Goal: Task Accomplishment & Management: Use online tool/utility

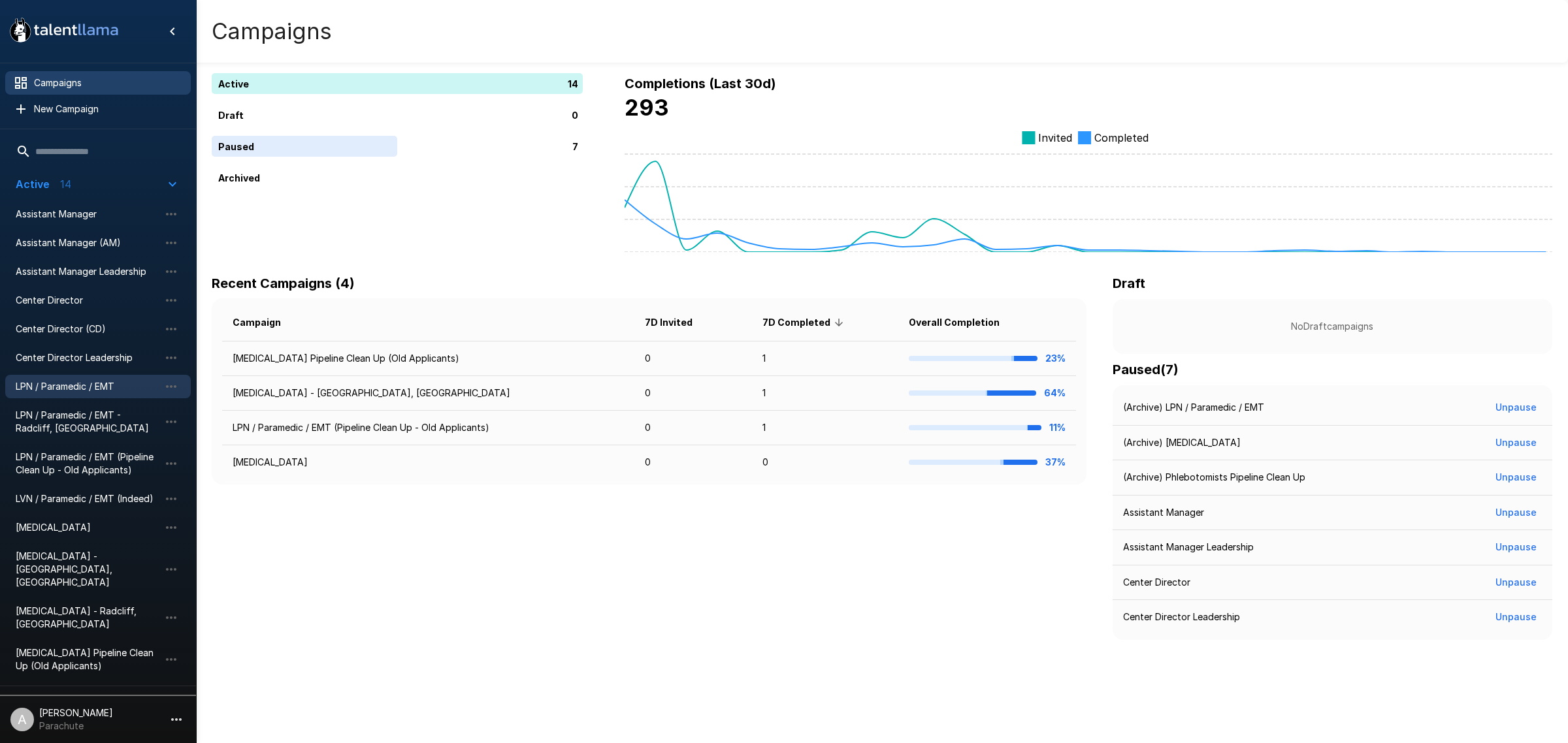
click at [96, 384] on span "LPN / Paramedic / EMT" at bounding box center [88, 386] width 144 height 13
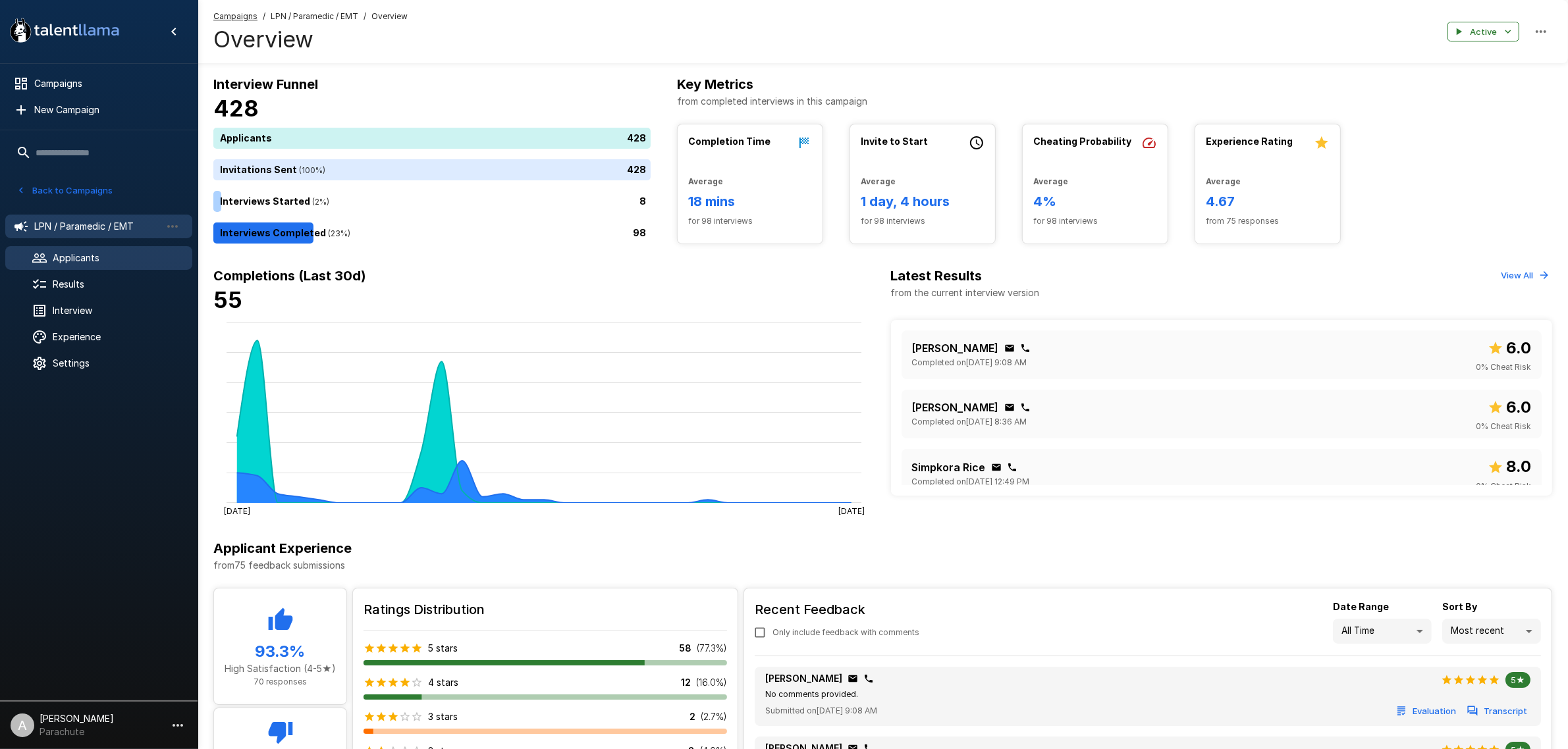
click at [96, 264] on div "Applicants" at bounding box center [98, 258] width 187 height 24
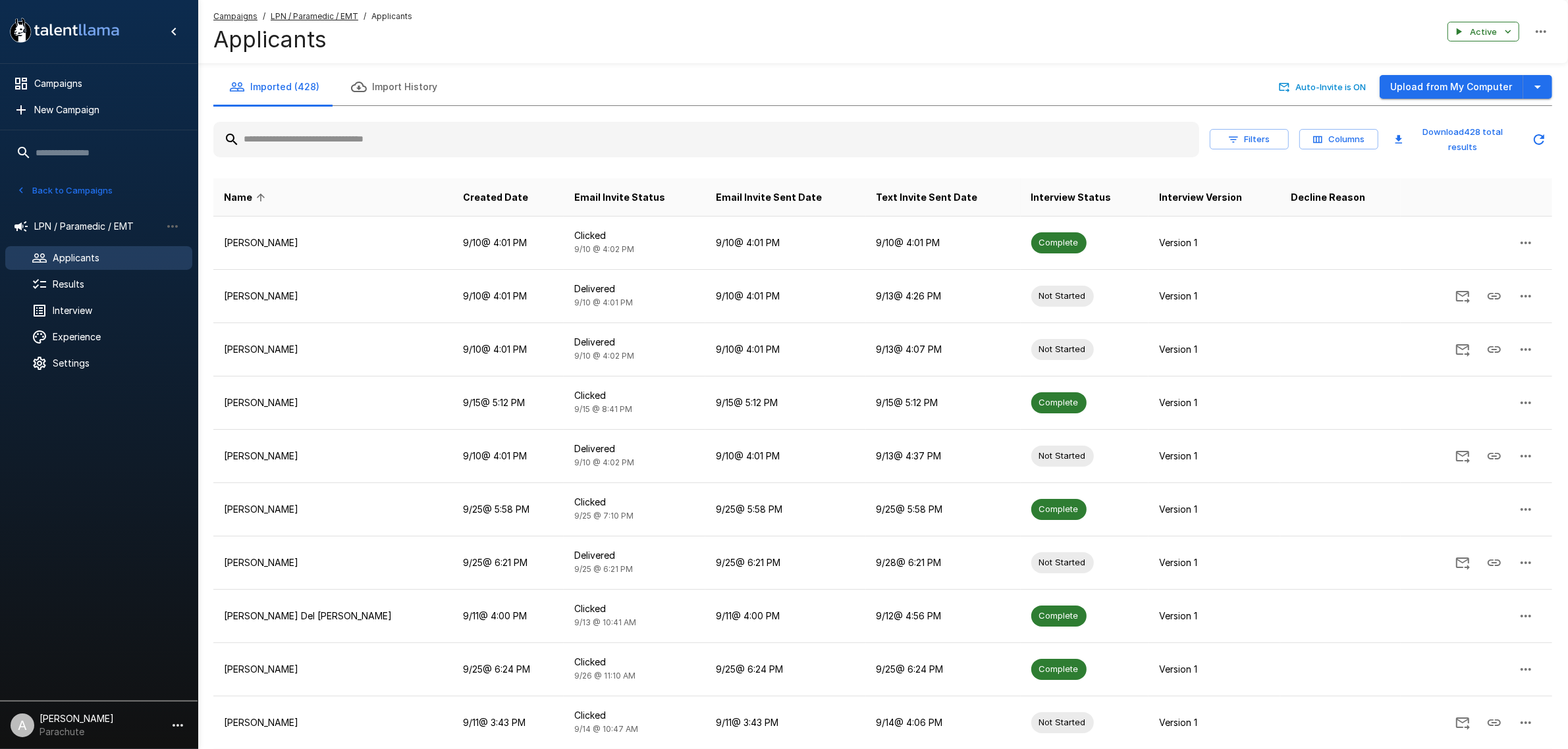
click at [313, 140] on input "text" at bounding box center [706, 140] width 986 height 24
type input "*******"
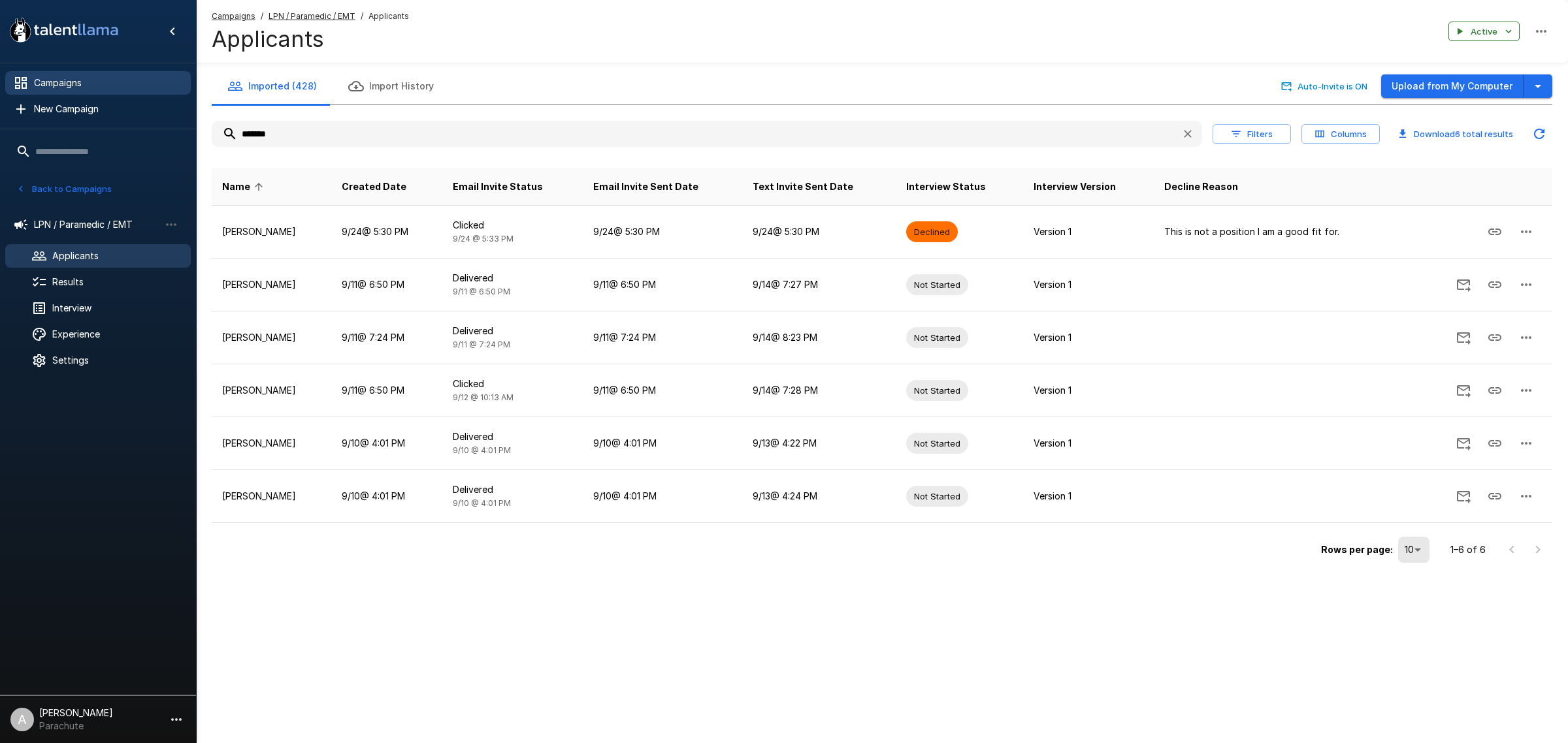
click at [82, 83] on span "Campaigns" at bounding box center [106, 83] width 146 height 13
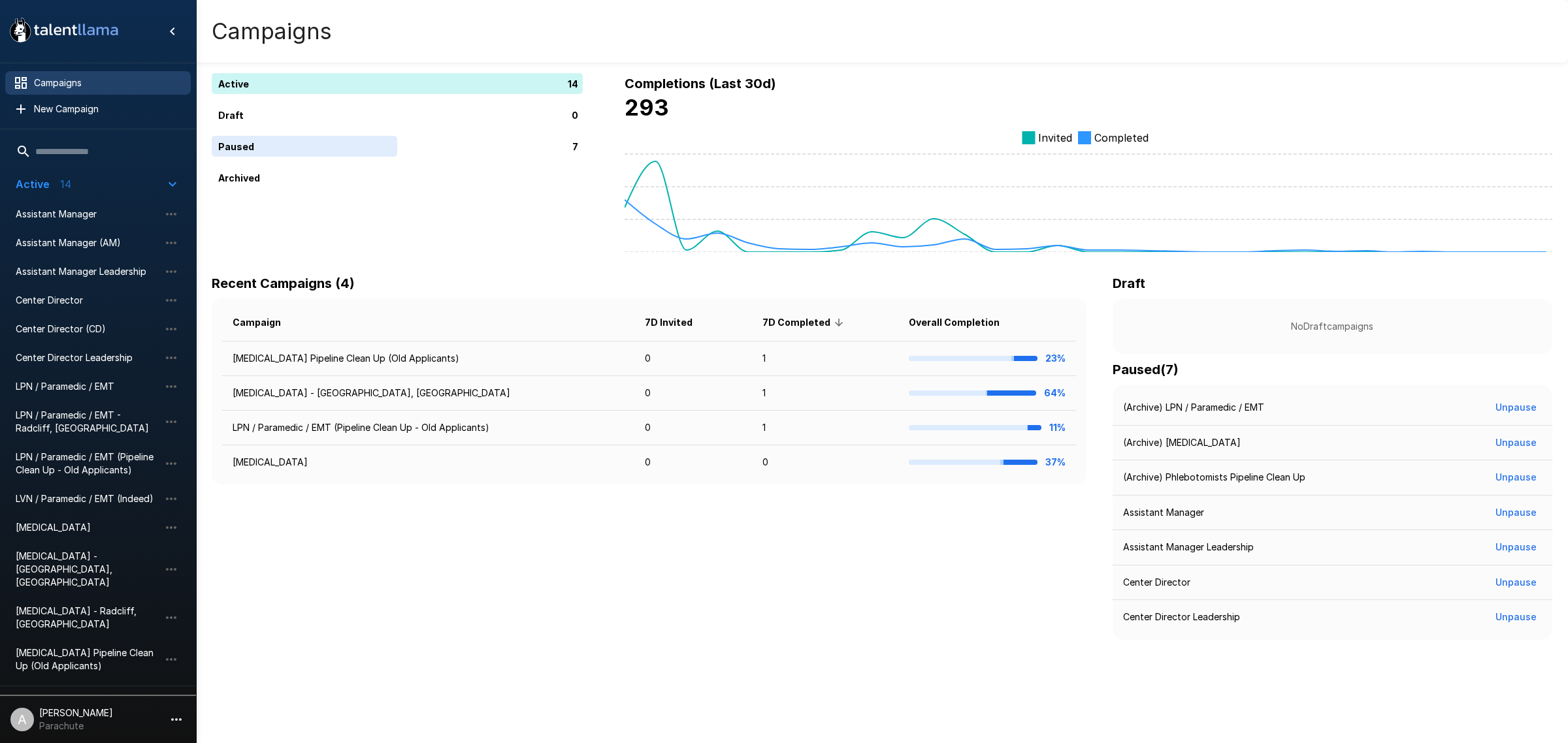
drag, startPoint x: 65, startPoint y: 657, endPoint x: 65, endPoint y: 650, distance: 7.0
click at [65, 694] on p "7" at bounding box center [68, 702] width 7 height 16
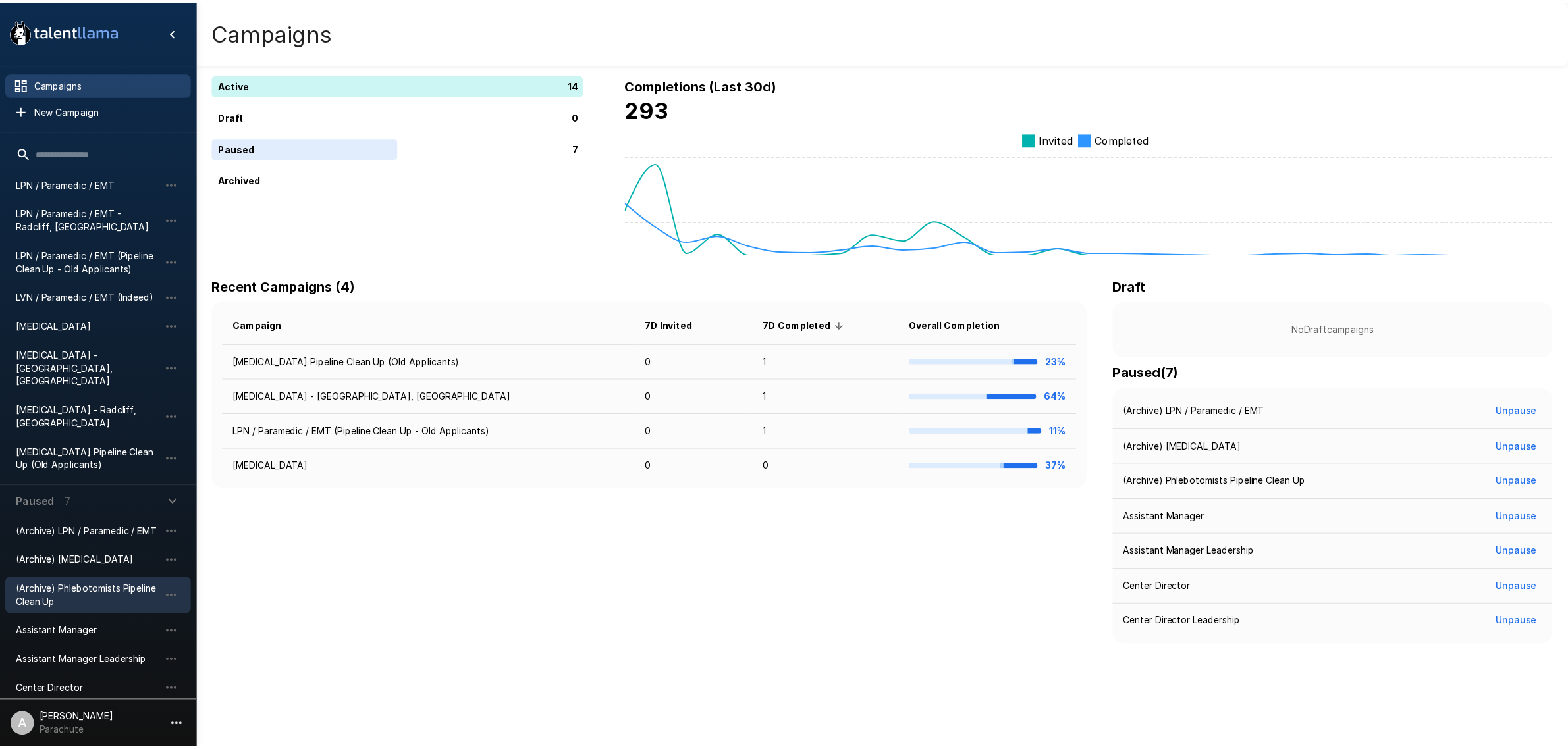
scroll to position [209, 0]
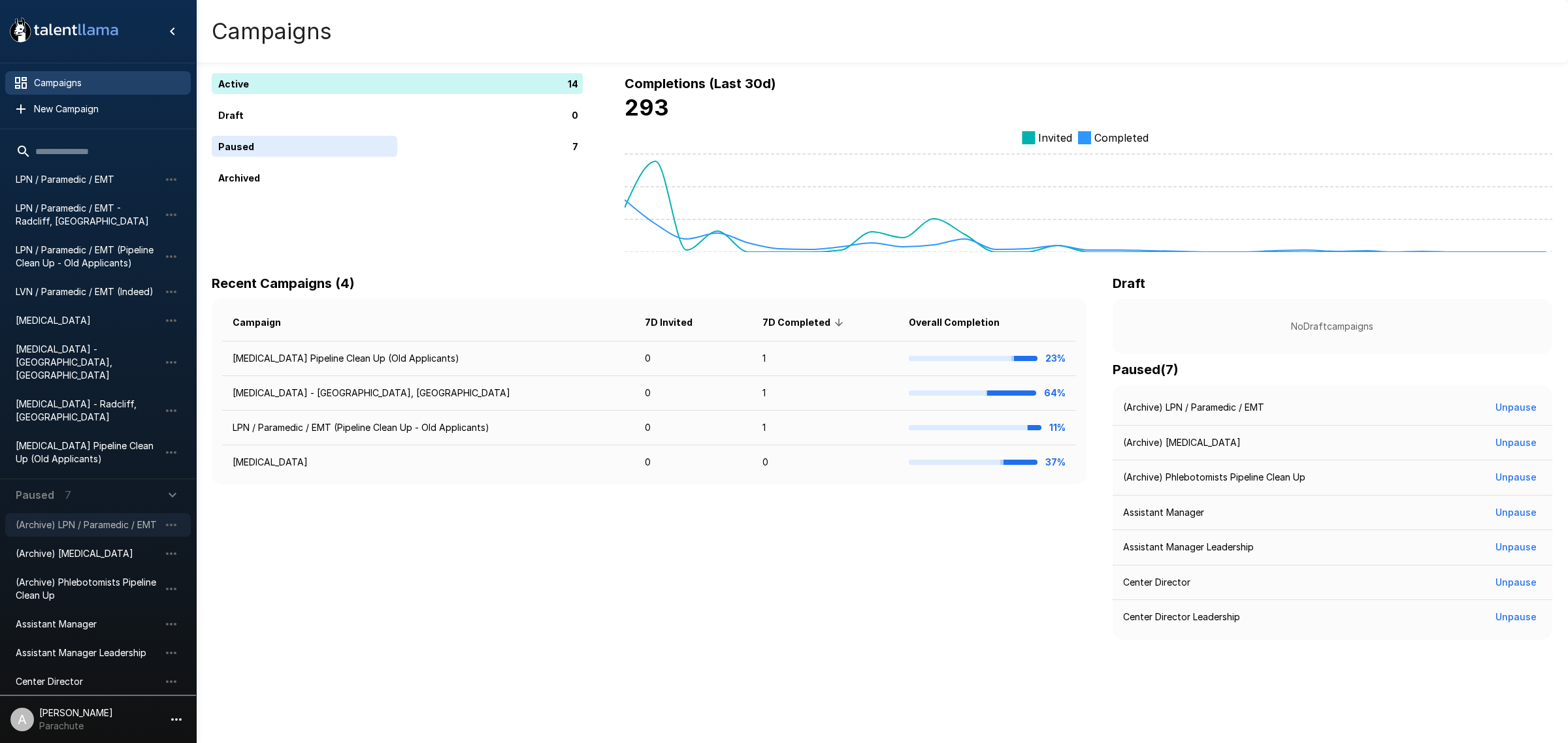
click at [102, 518] on span "(Archive) LPN / Paramedic / EMT" at bounding box center [88, 524] width 144 height 13
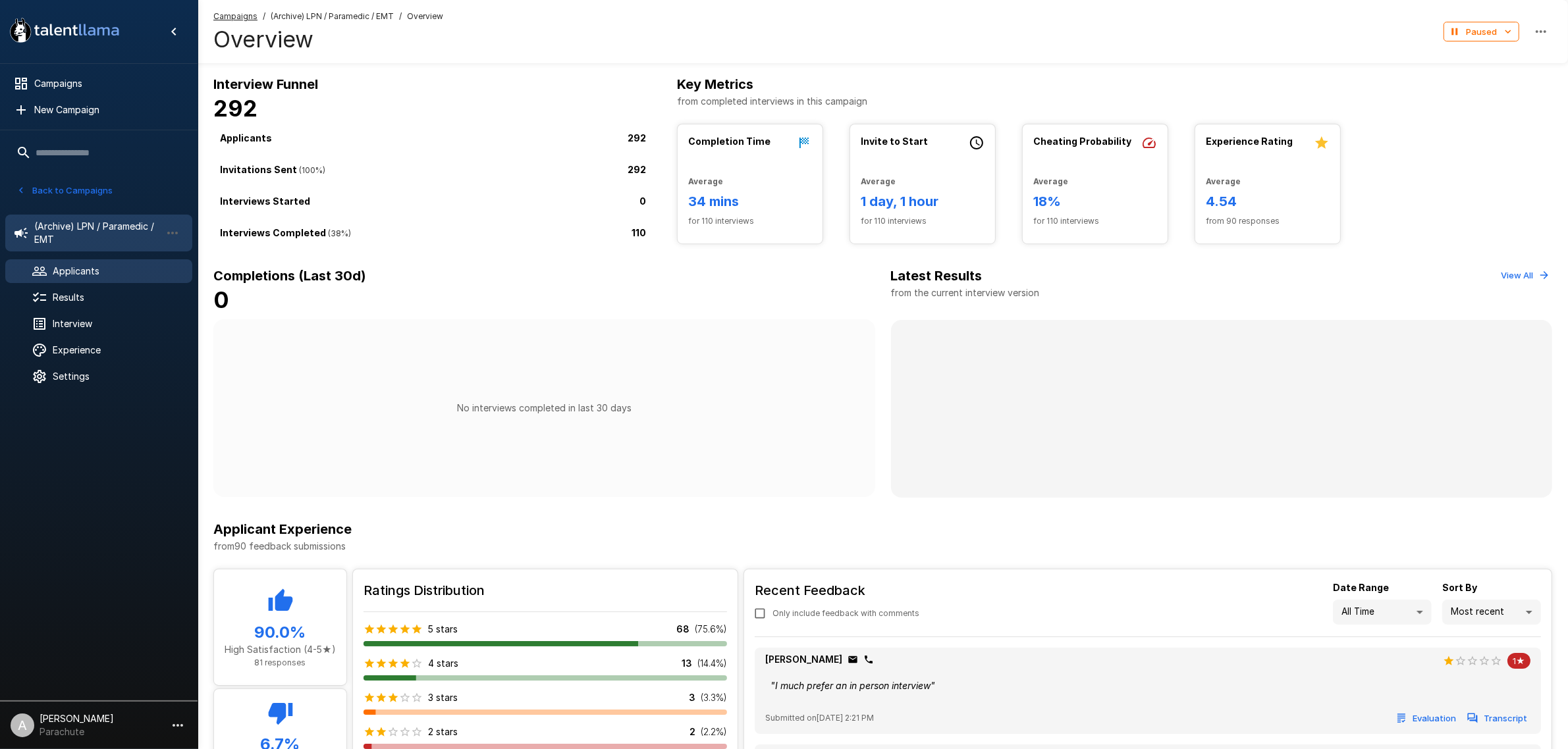
click at [90, 265] on span "Applicants" at bounding box center [117, 270] width 129 height 13
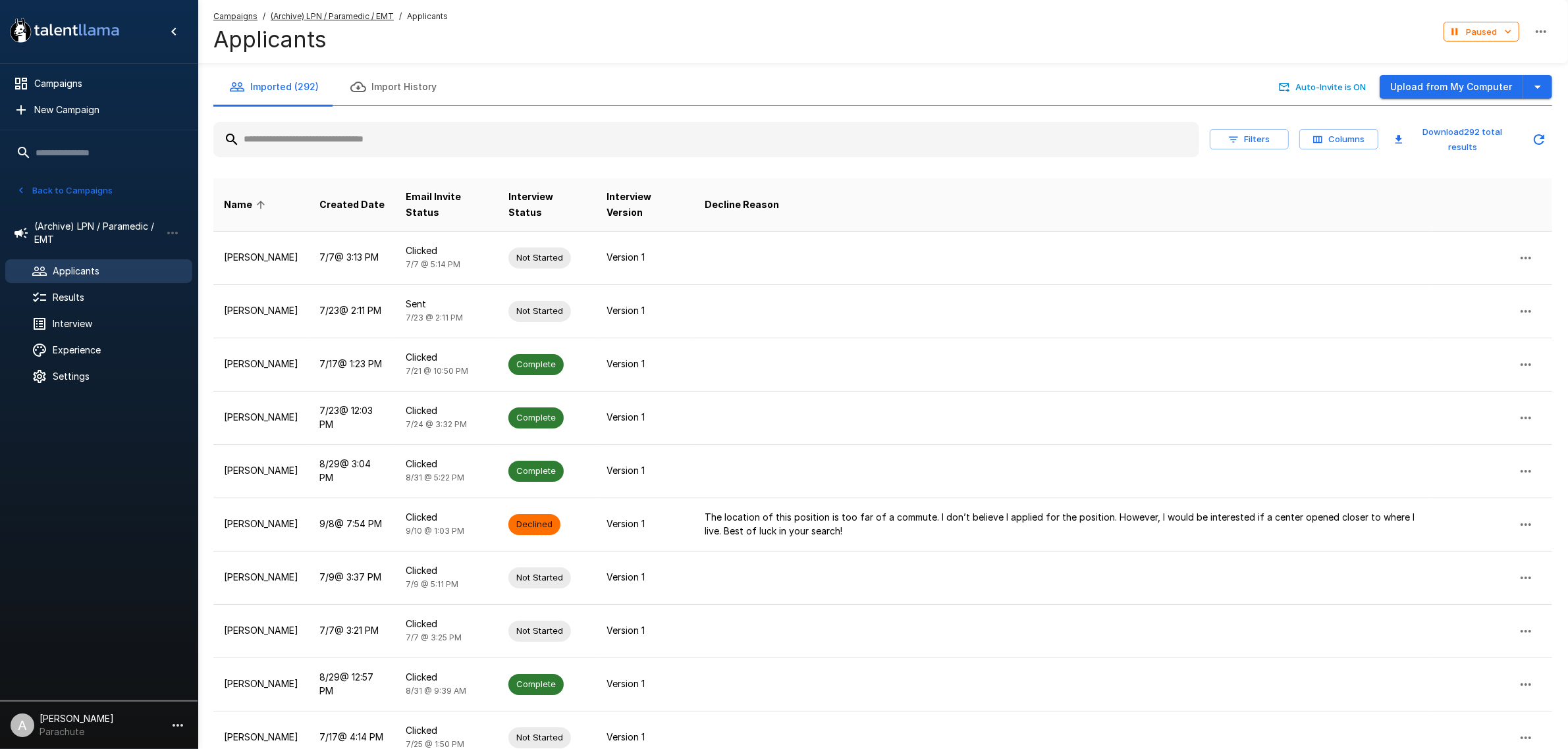
click at [333, 146] on input "text" at bounding box center [706, 140] width 986 height 24
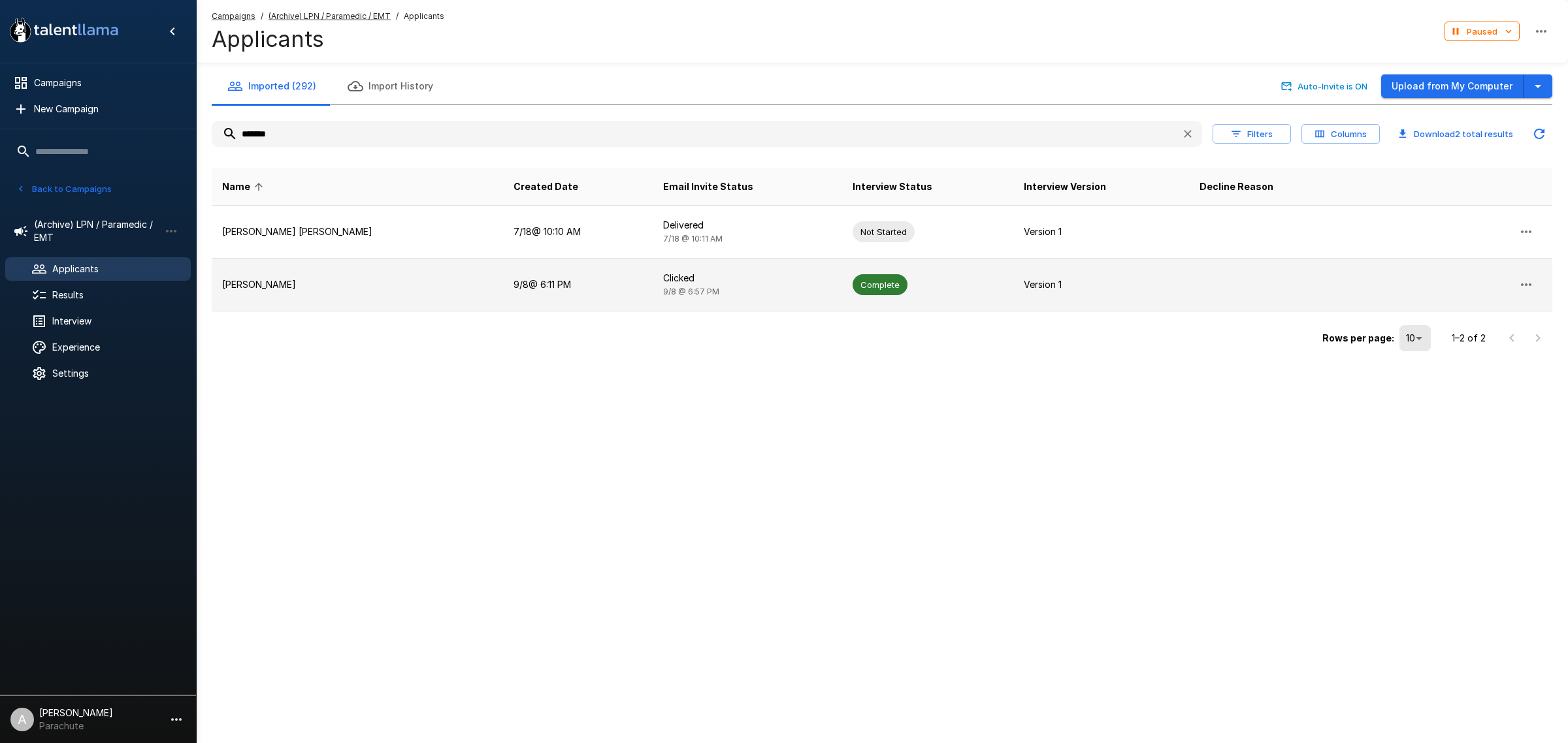
type input "*******"
click at [318, 271] on td "[PERSON_NAME]" at bounding box center [358, 285] width 292 height 53
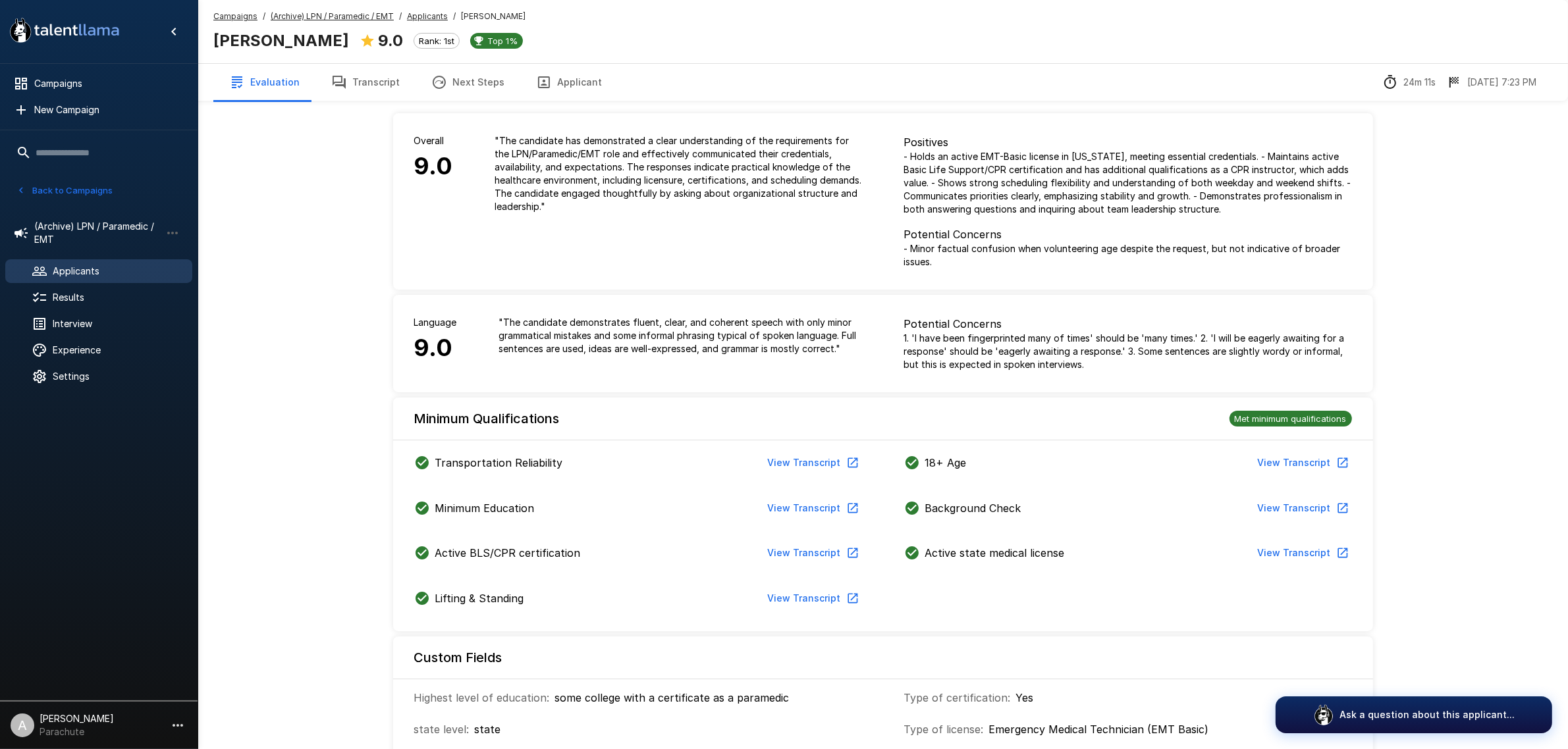
click at [353, 79] on button "Transcript" at bounding box center [365, 81] width 100 height 37
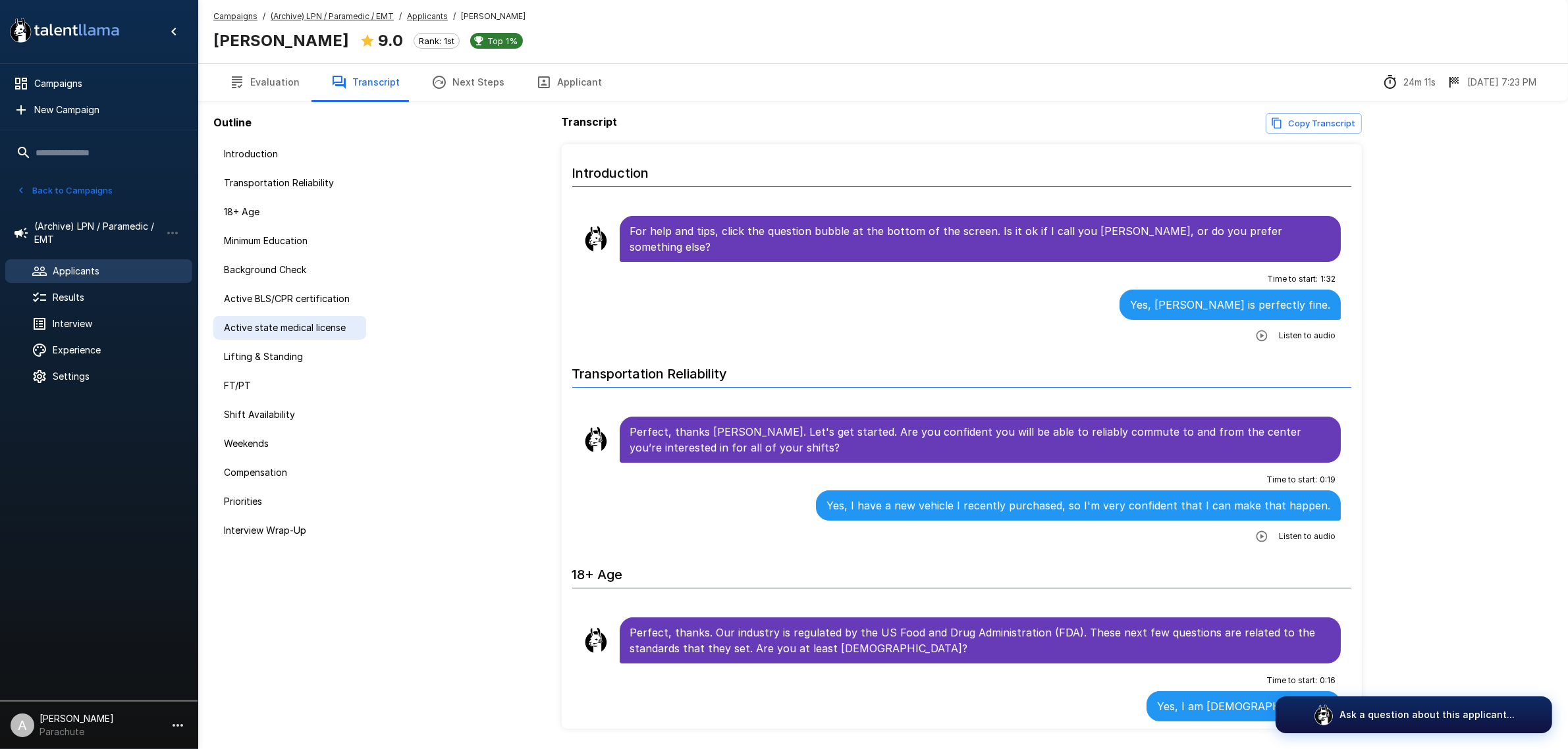
click at [308, 331] on span "Active state medical license" at bounding box center [289, 327] width 132 height 13
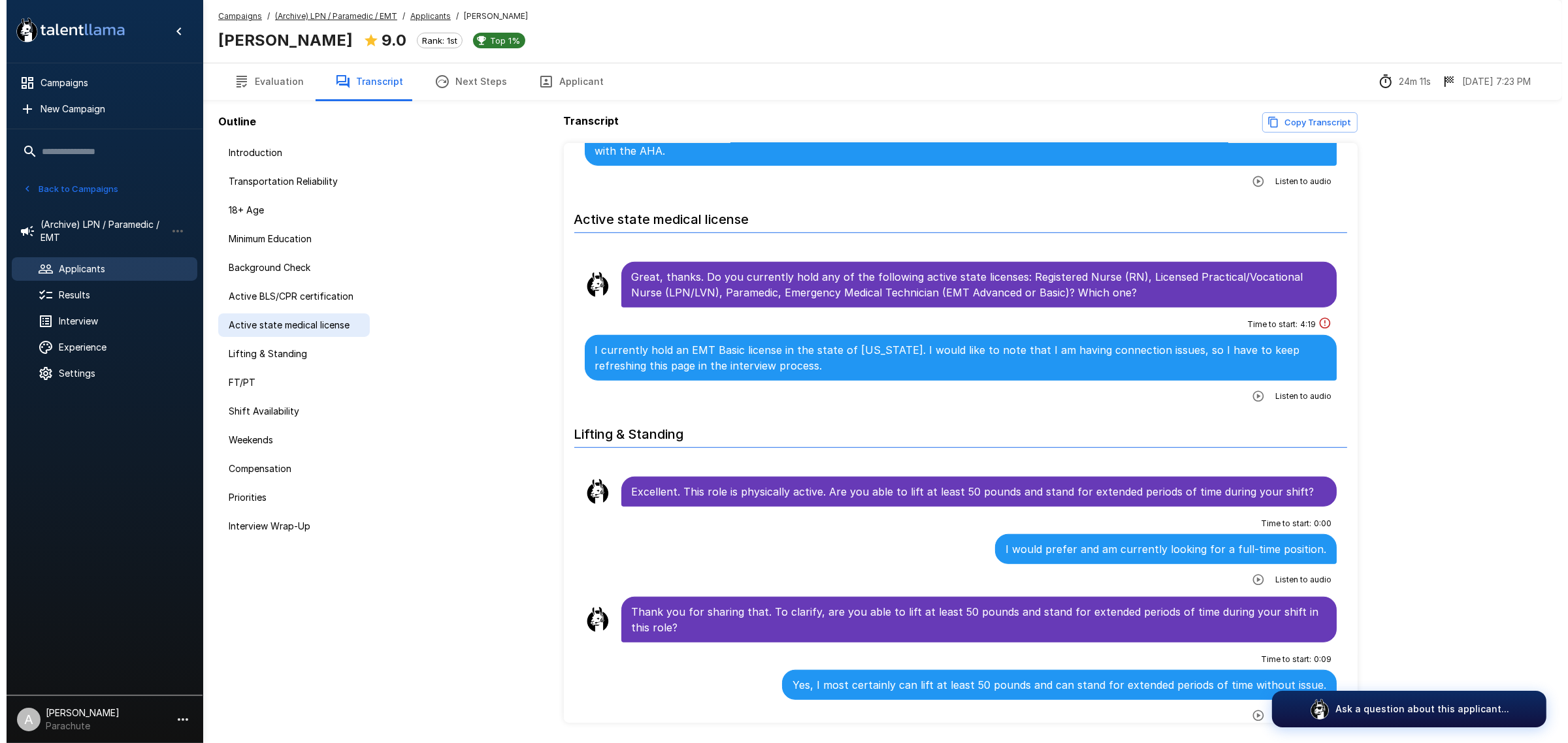
scroll to position [1182, 0]
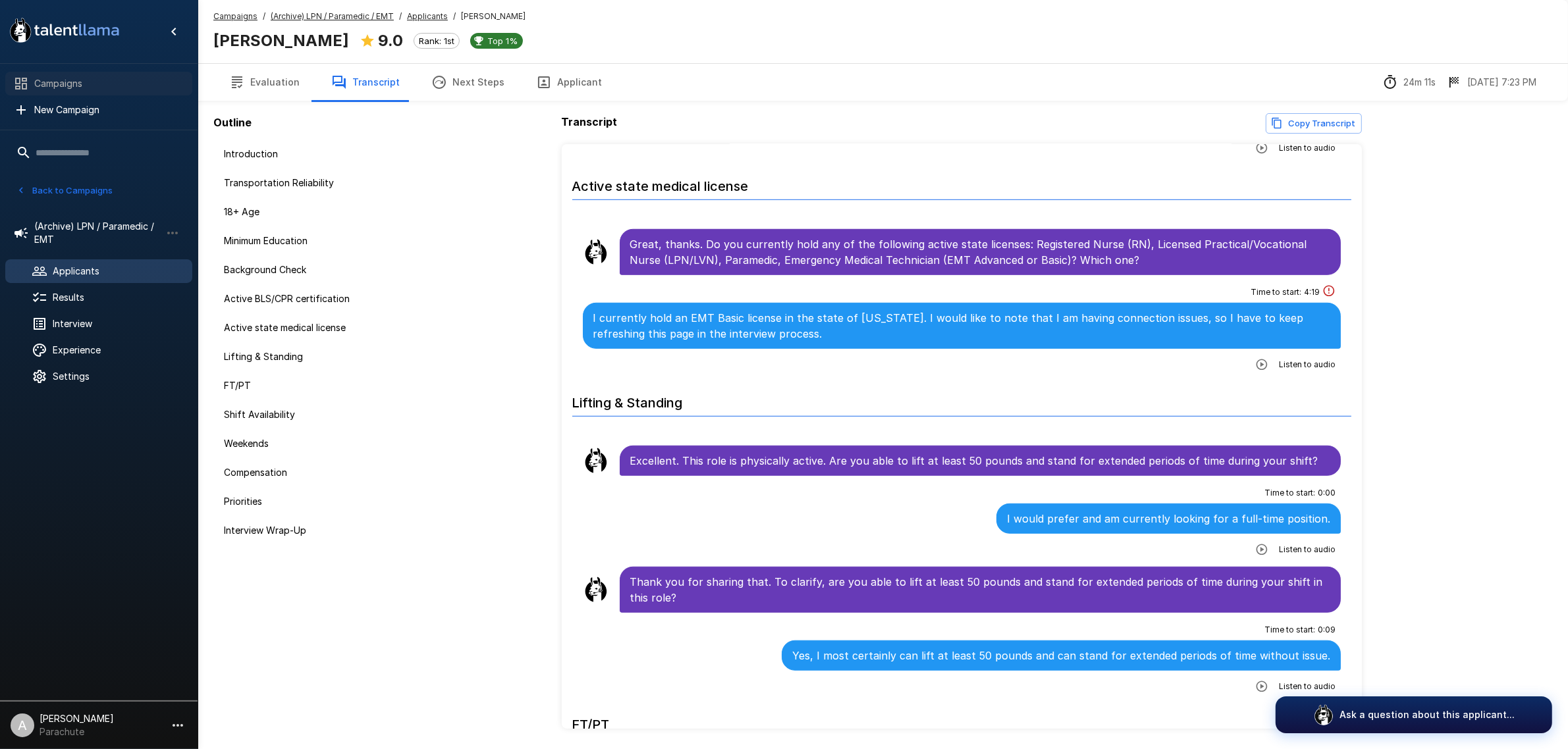
click at [78, 92] on div "Campaigns" at bounding box center [98, 83] width 187 height 24
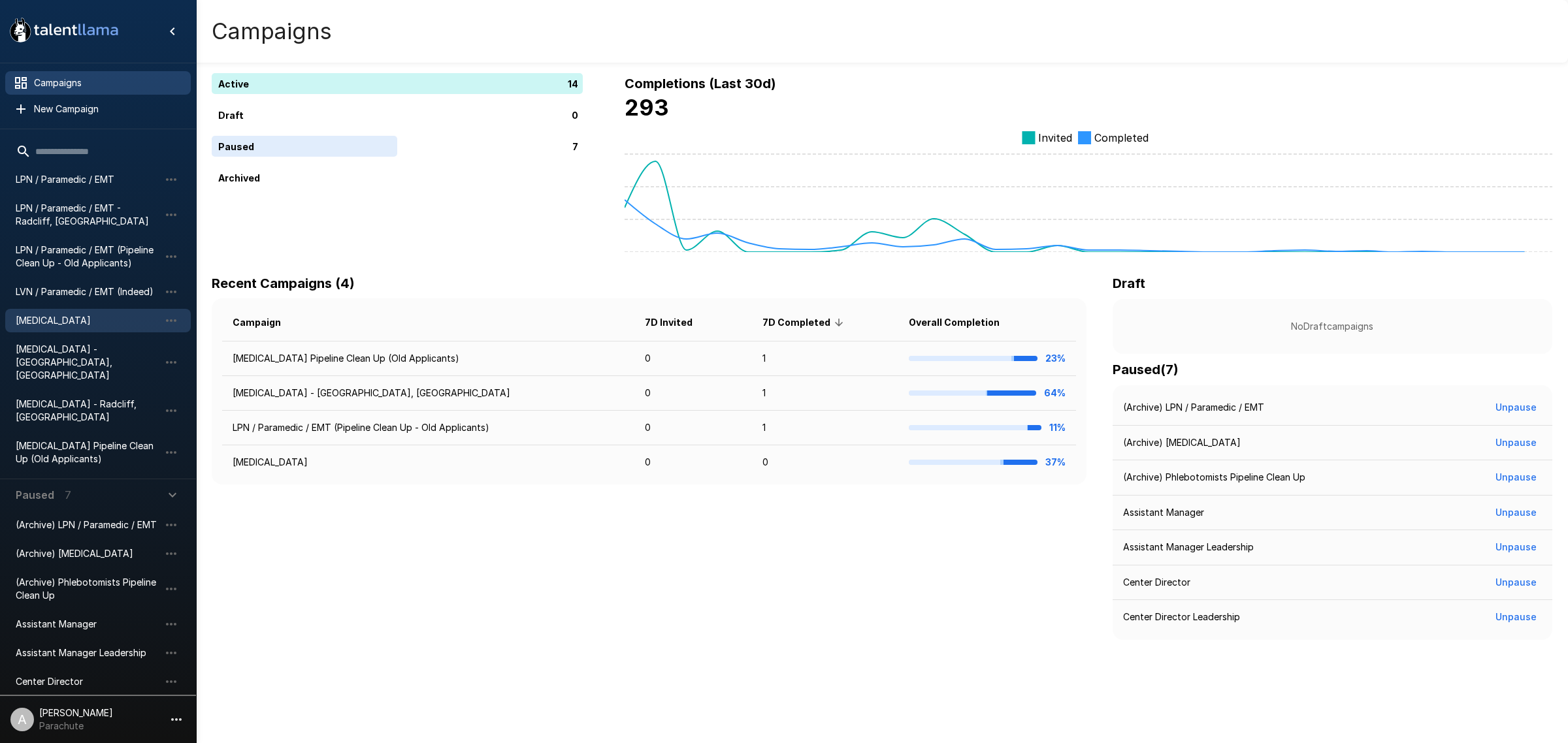
click at [84, 318] on span "[MEDICAL_DATA]" at bounding box center [88, 320] width 144 height 13
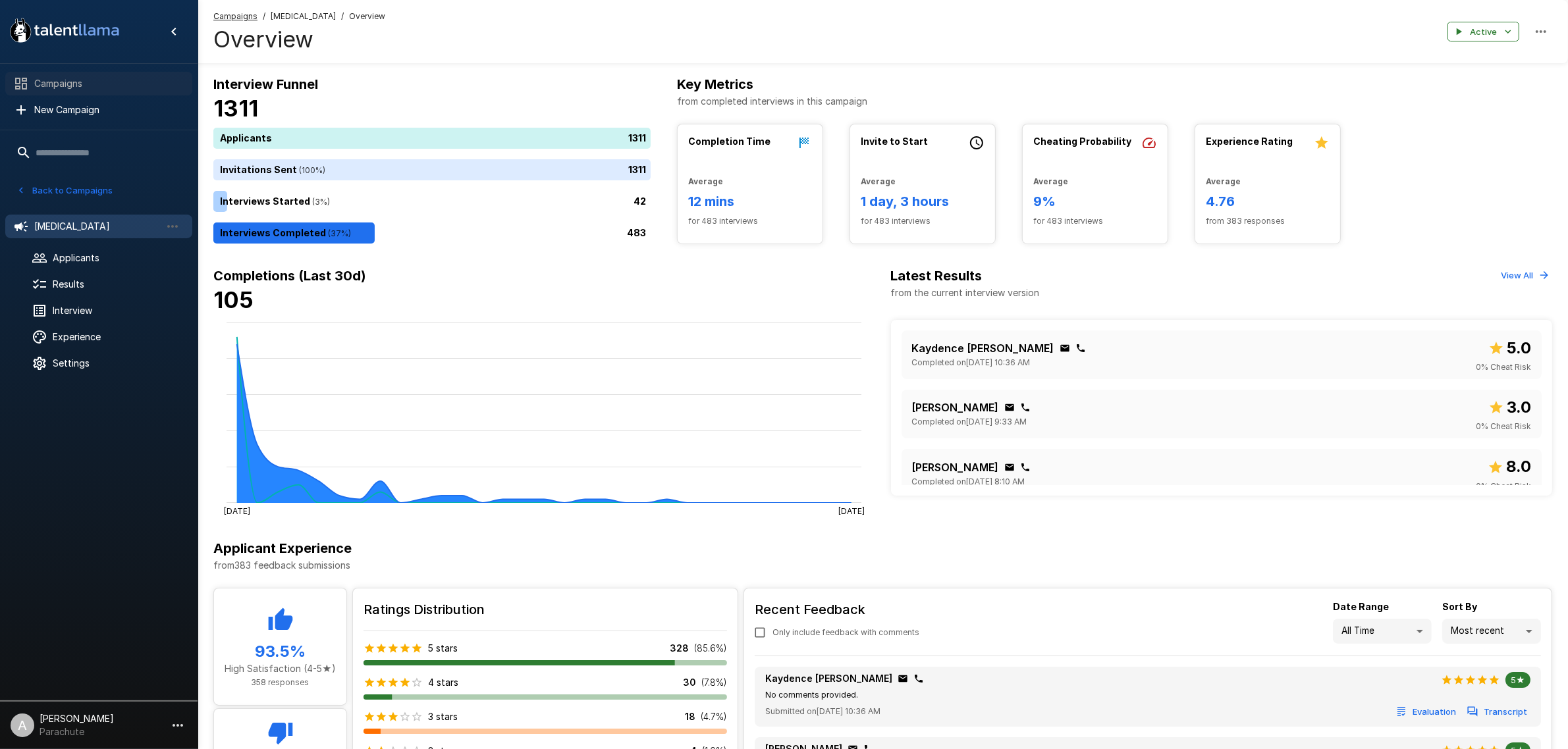
click at [120, 83] on span "Campaigns" at bounding box center [107, 83] width 147 height 13
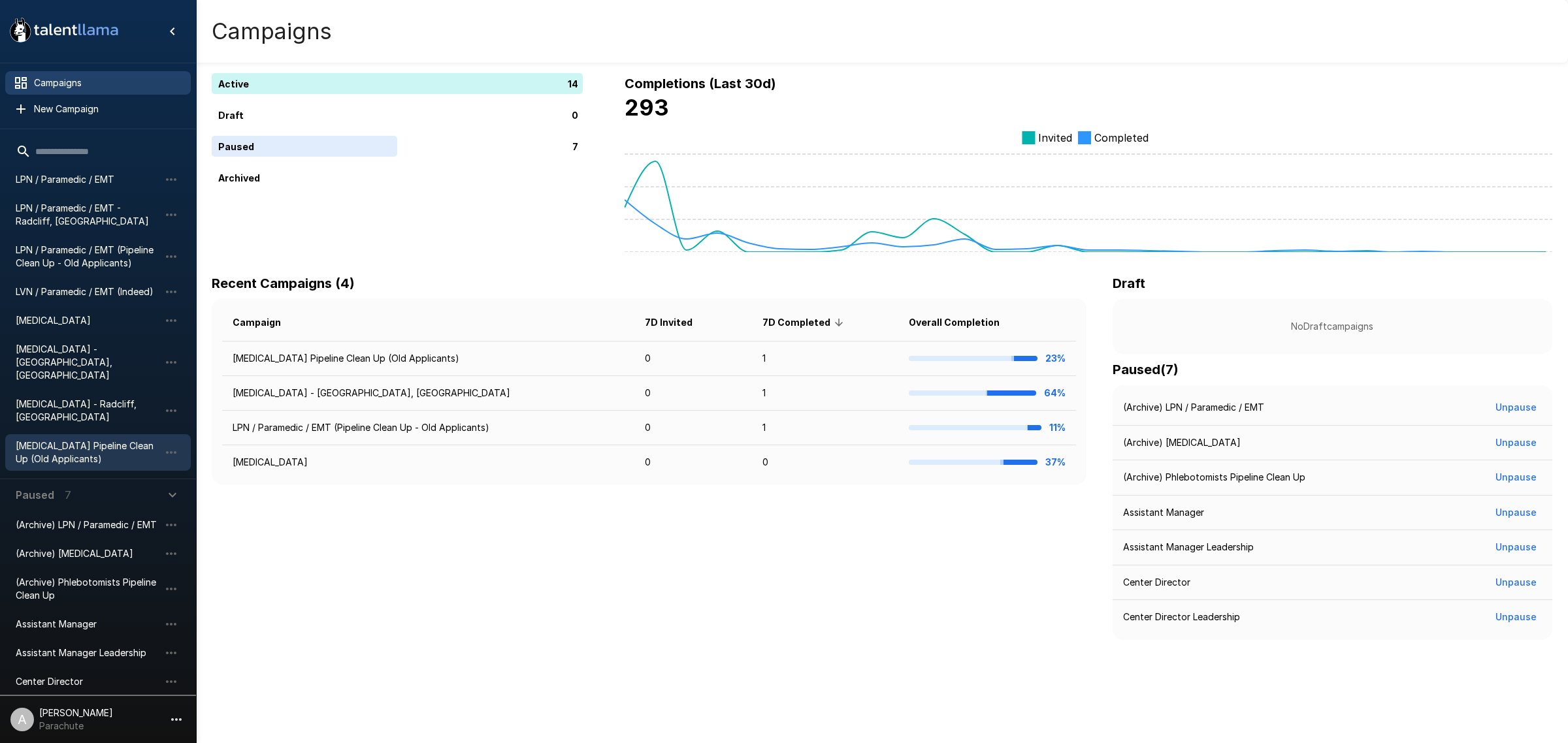
click at [105, 435] on div "[MEDICAL_DATA] Pipeline Clean Up (Old Applicants)" at bounding box center [98, 452] width 185 height 36
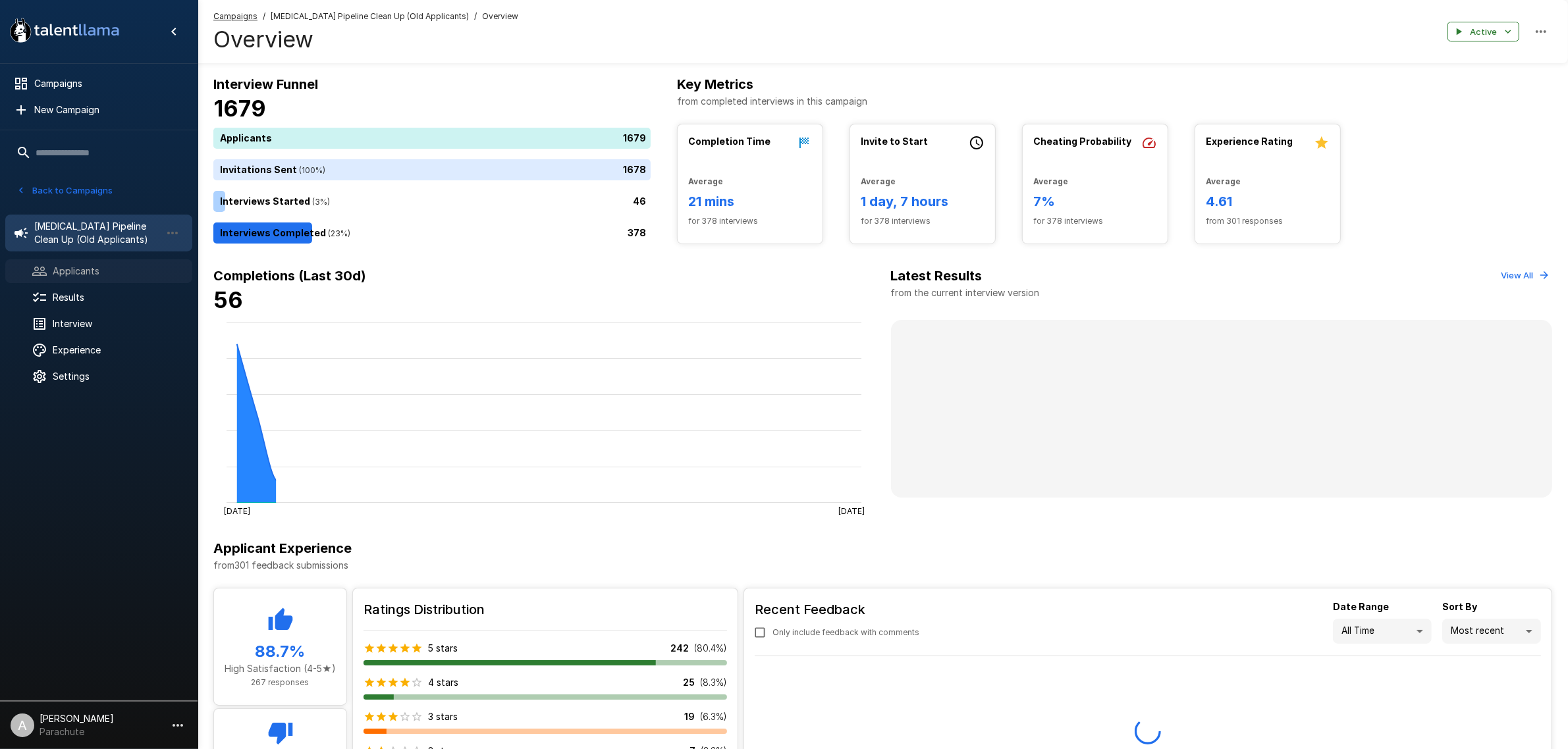
click at [114, 268] on span "Applicants" at bounding box center [117, 270] width 129 height 13
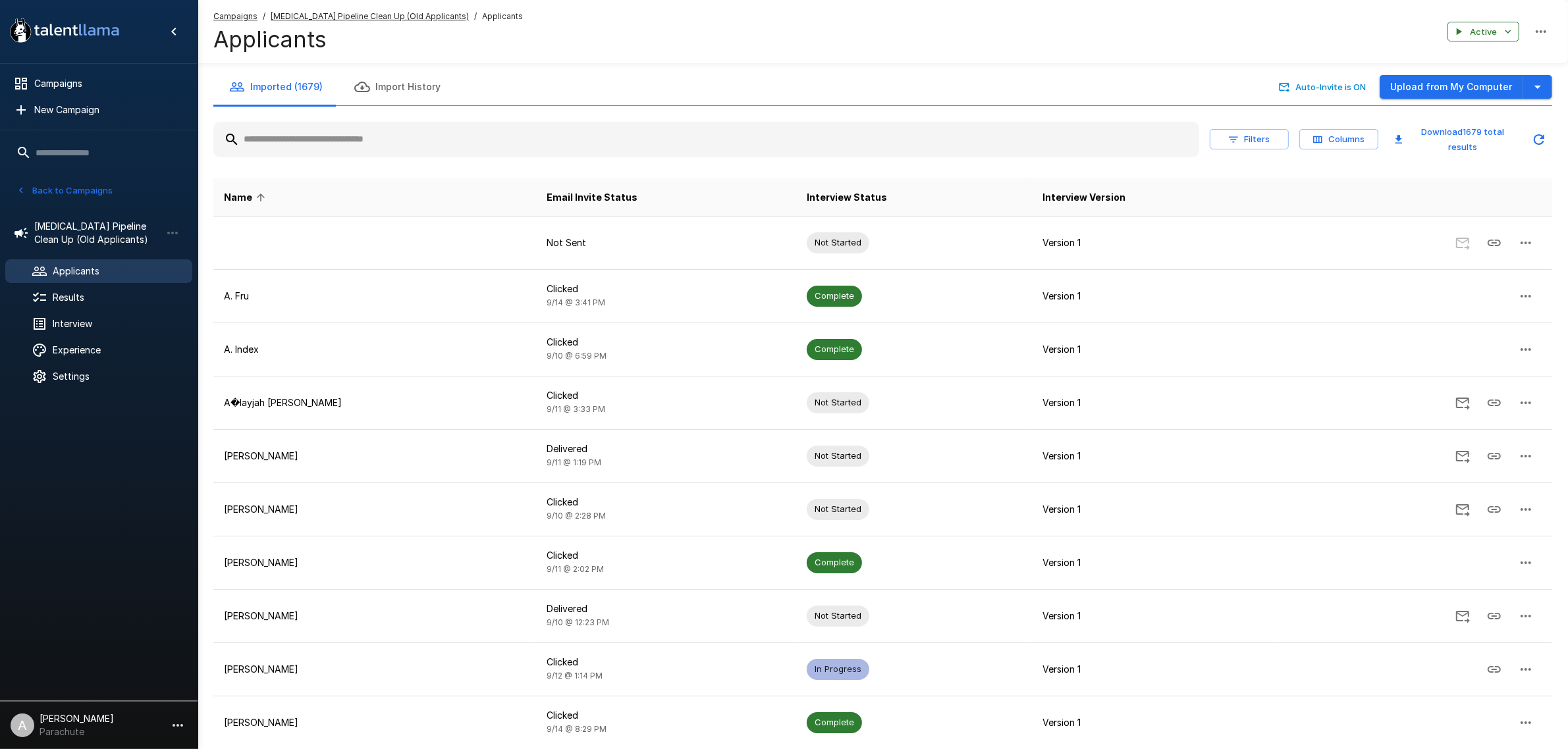
click at [325, 142] on input "text" at bounding box center [706, 140] width 986 height 24
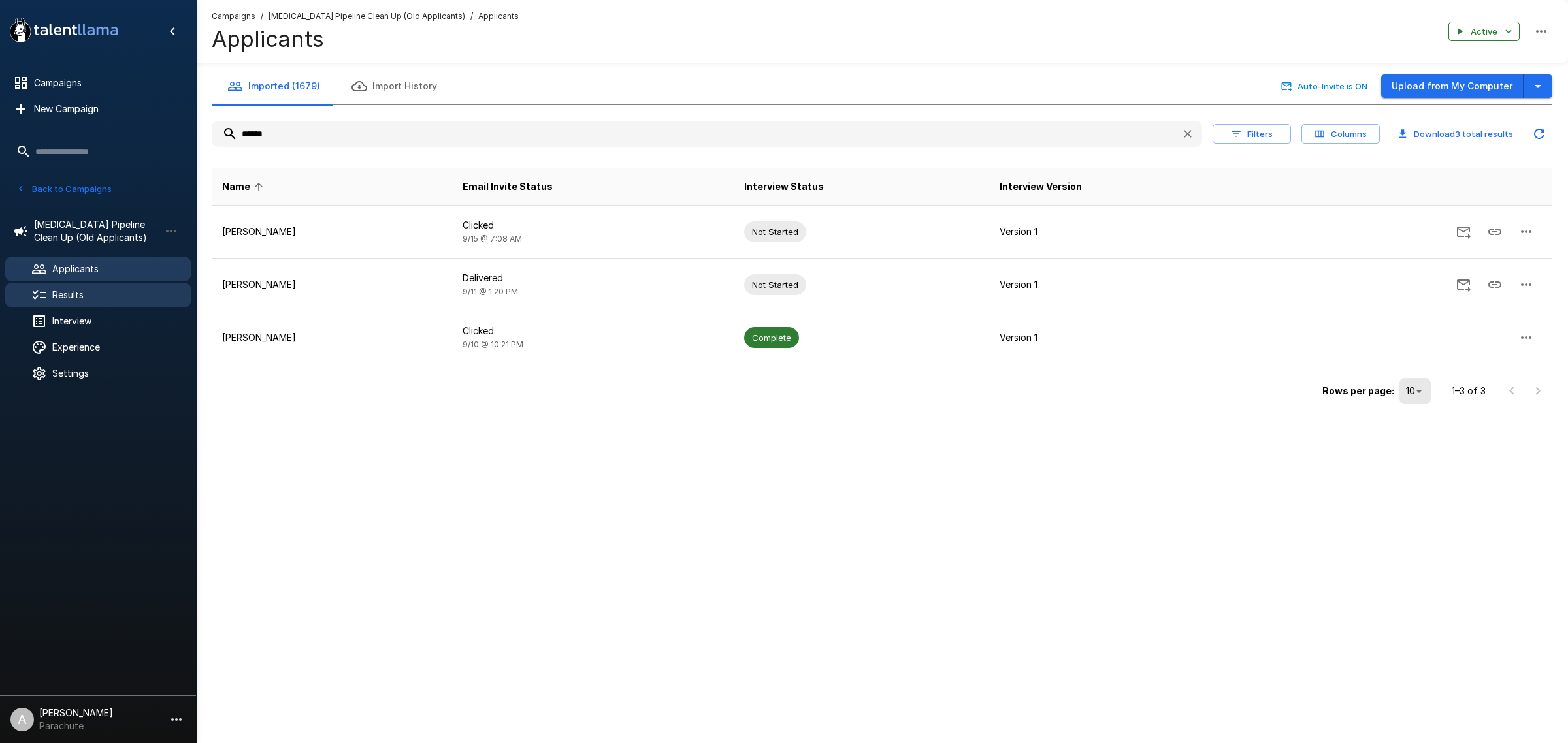
type input "******"
